Goal: Check status

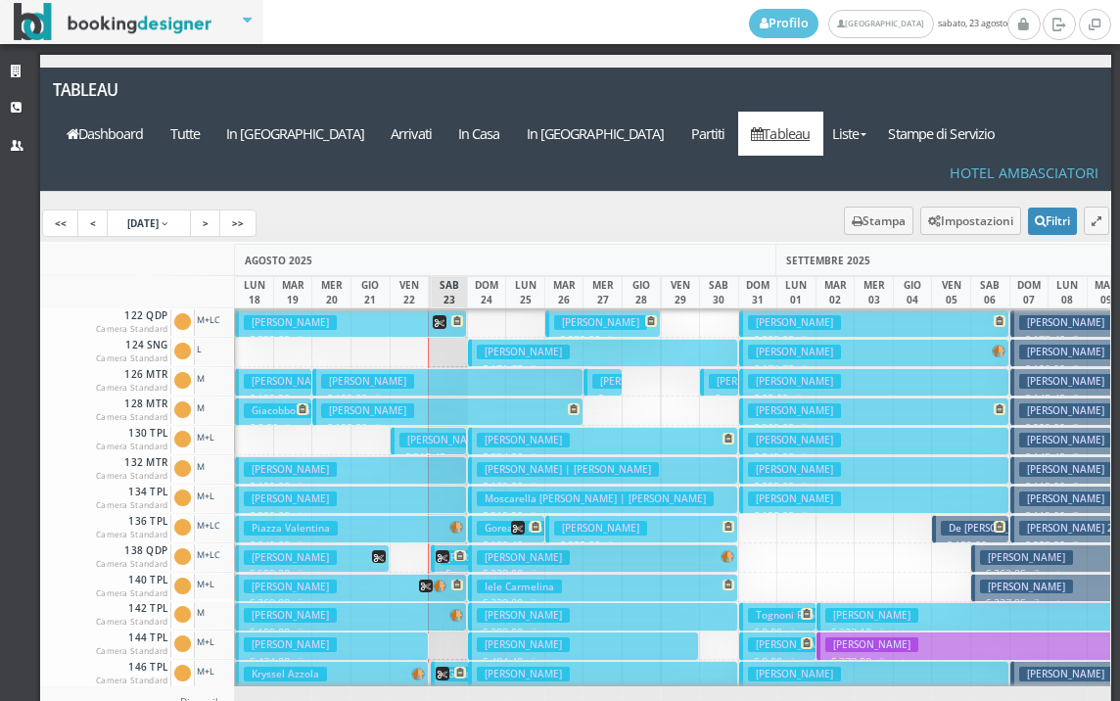
scroll to position [392, 0]
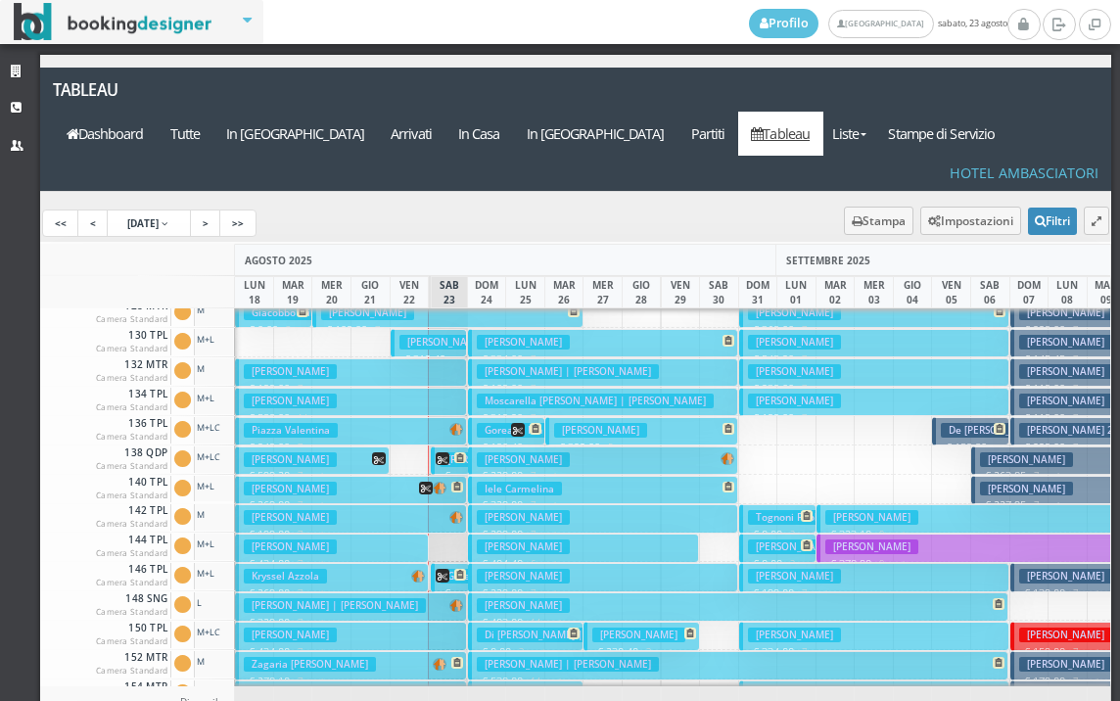
click at [436, 569] on icon at bounding box center [443, 576] width 14 height 14
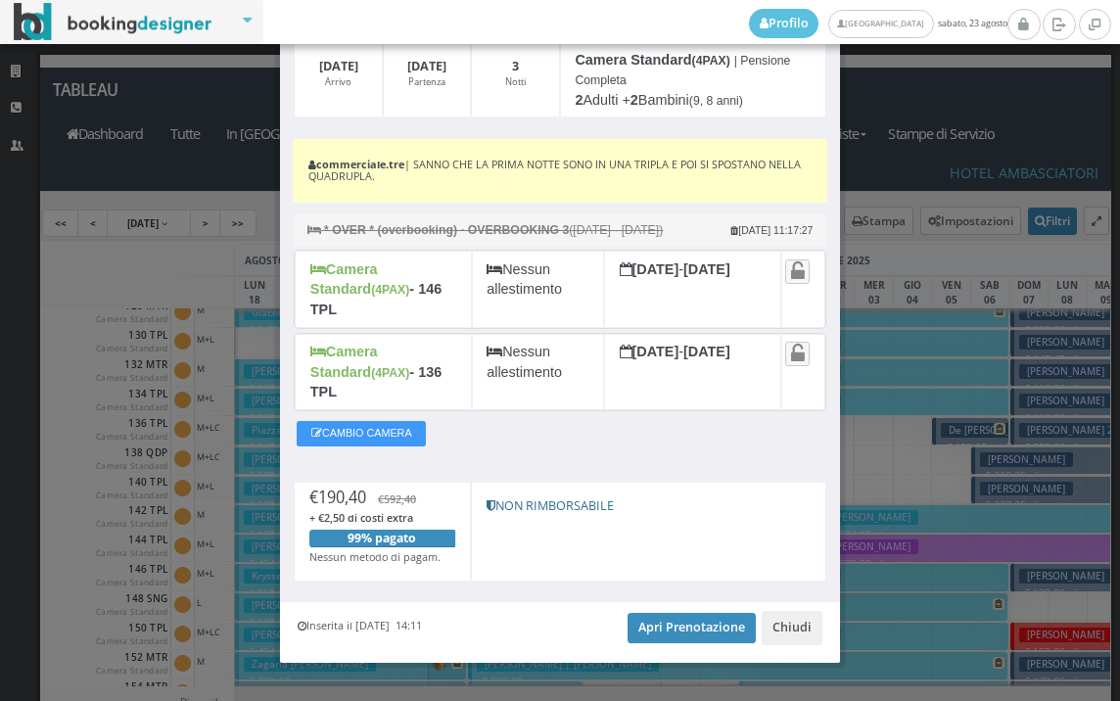
scroll to position [268, 0]
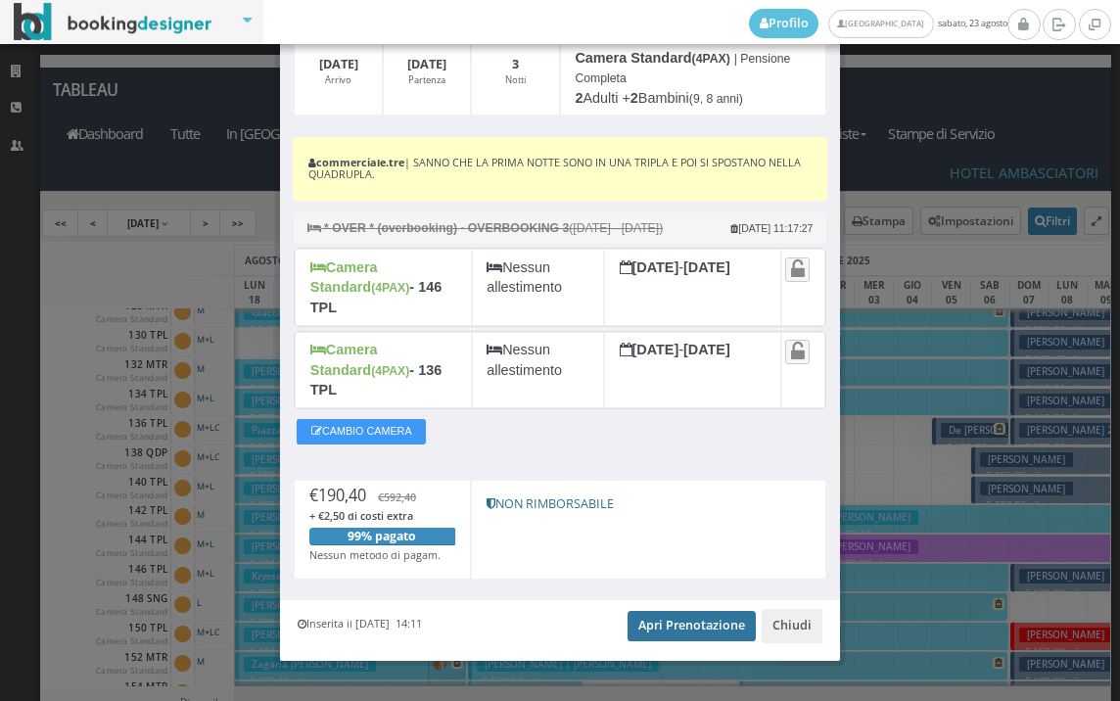
click at [641, 611] on link "Apri Prenotazione" at bounding box center [692, 625] width 128 height 29
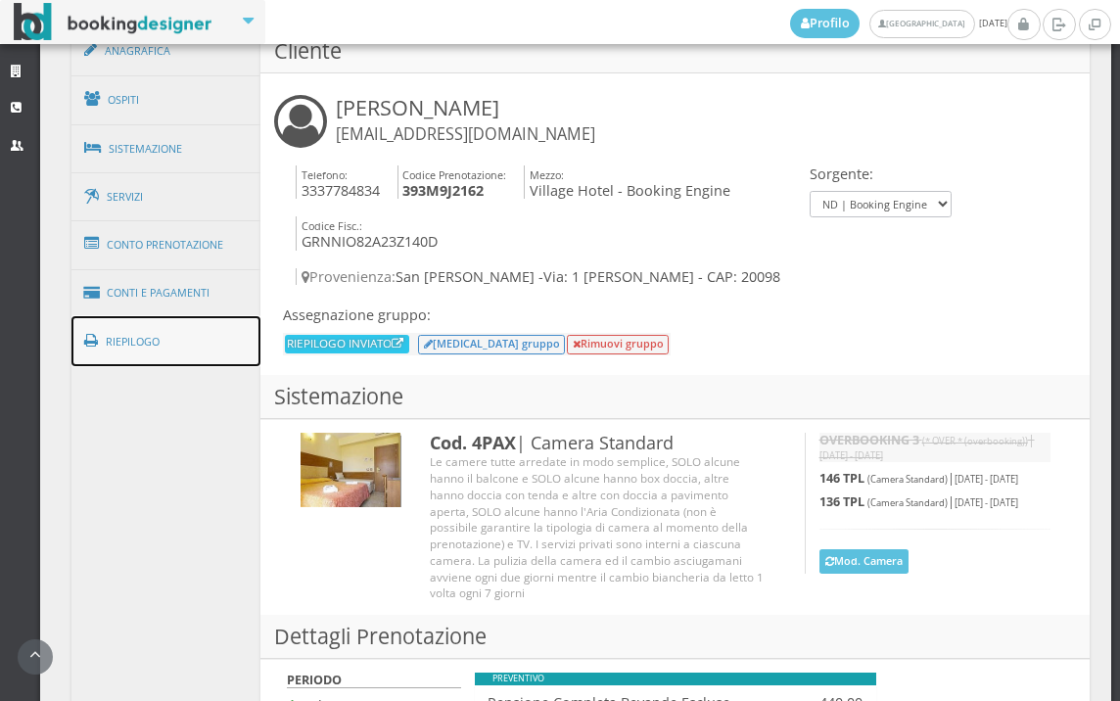
click at [190, 326] on link "Riepilogo" at bounding box center [166, 341] width 190 height 51
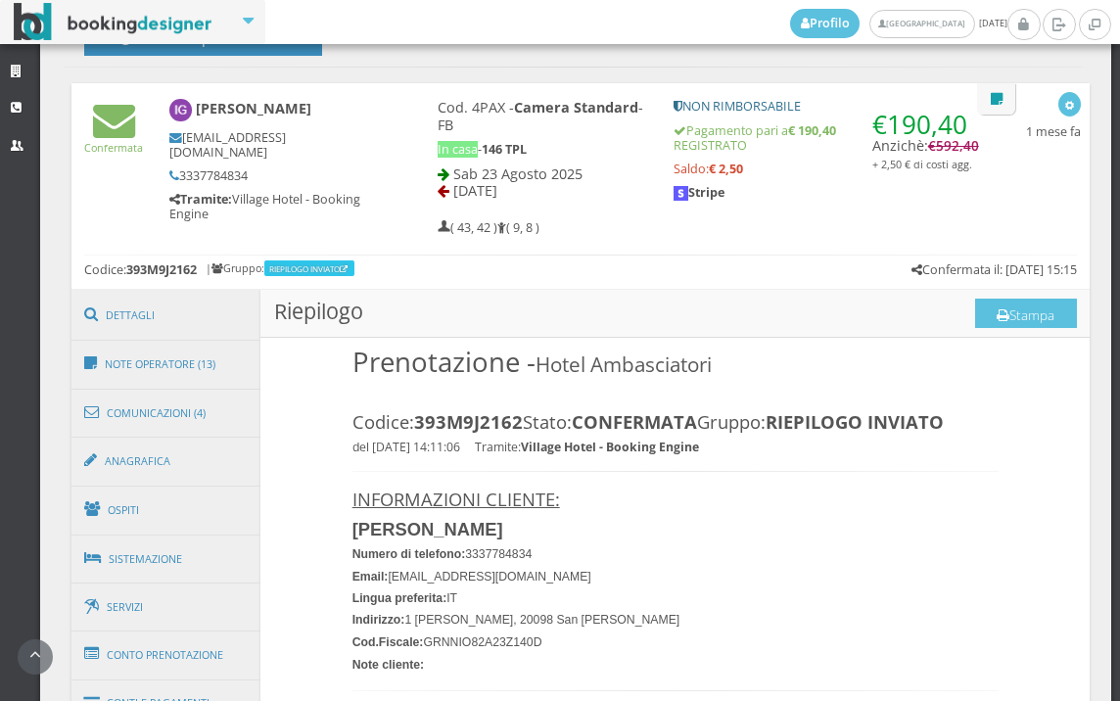
scroll to position [623, 0]
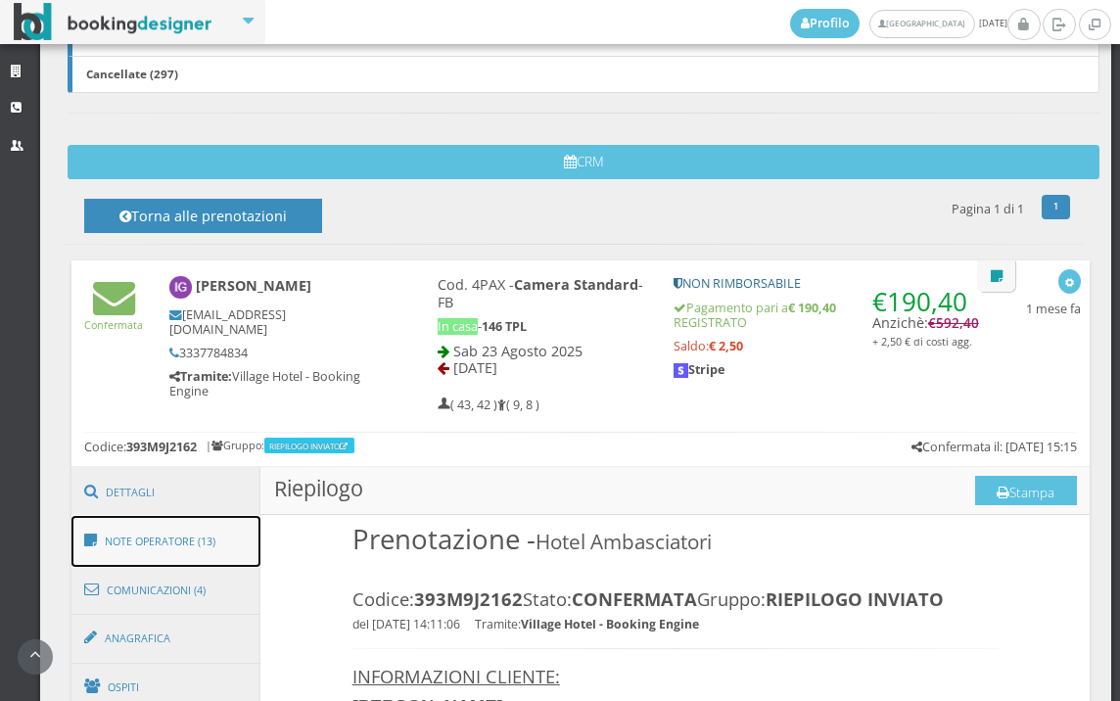
click at [135, 532] on link "Note Operatore (13)" at bounding box center [166, 541] width 190 height 51
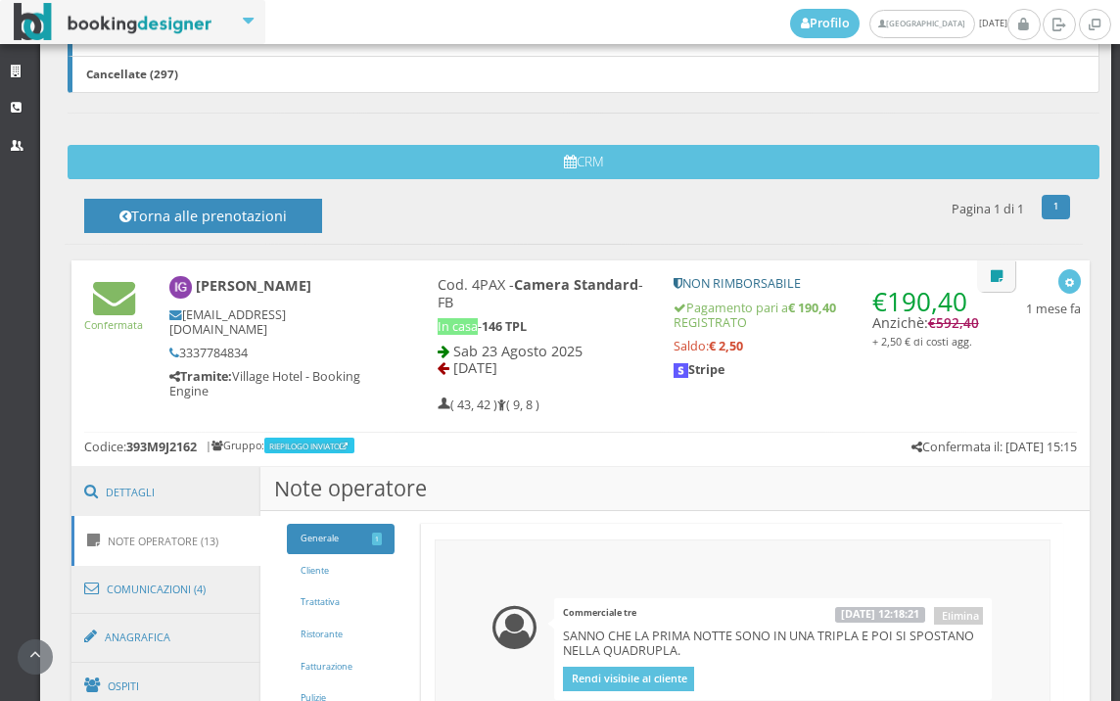
scroll to position [950, 0]
